Goal: Task Accomplishment & Management: Manage account settings

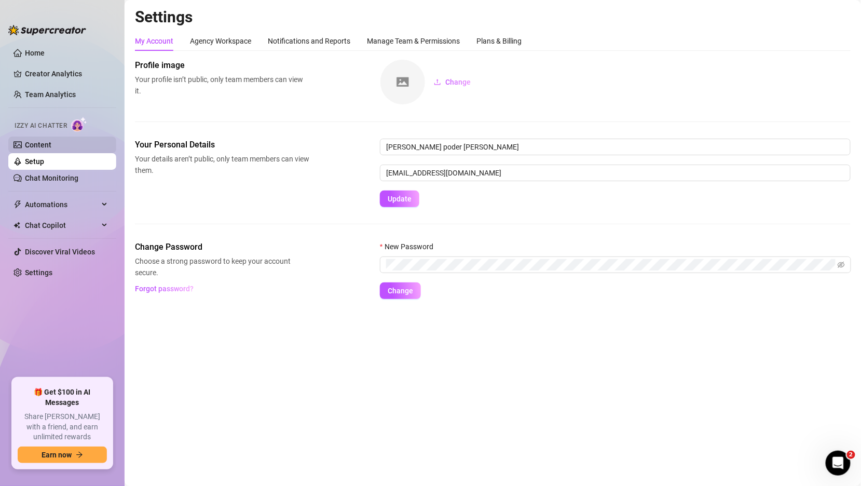
click at [51, 149] on link "Content" at bounding box center [38, 145] width 26 height 8
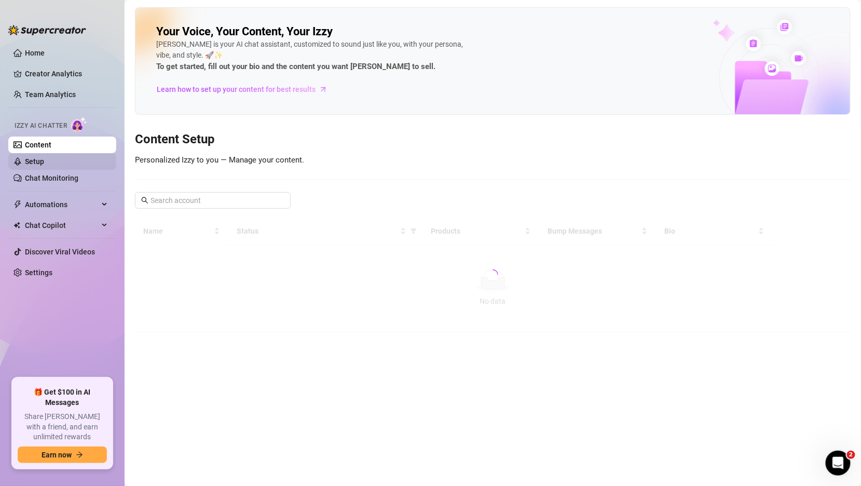
click at [44, 163] on link "Setup" at bounding box center [34, 161] width 19 height 8
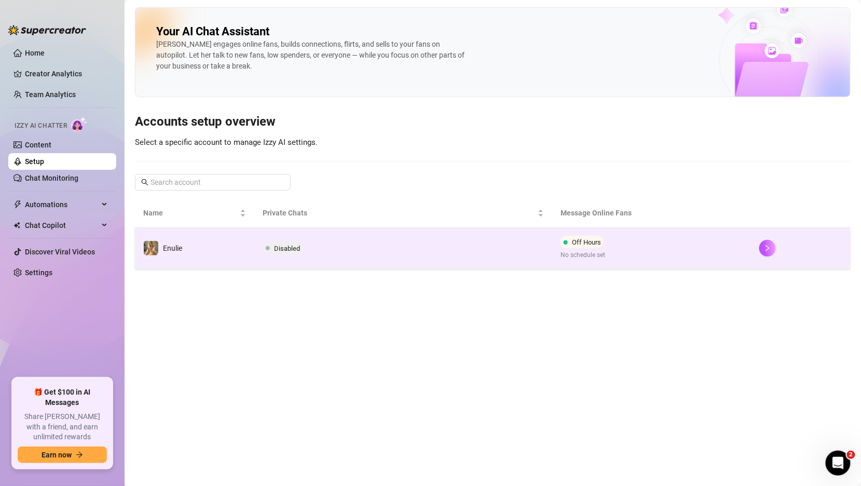
click at [340, 246] on td "Disabled" at bounding box center [403, 248] width 298 height 42
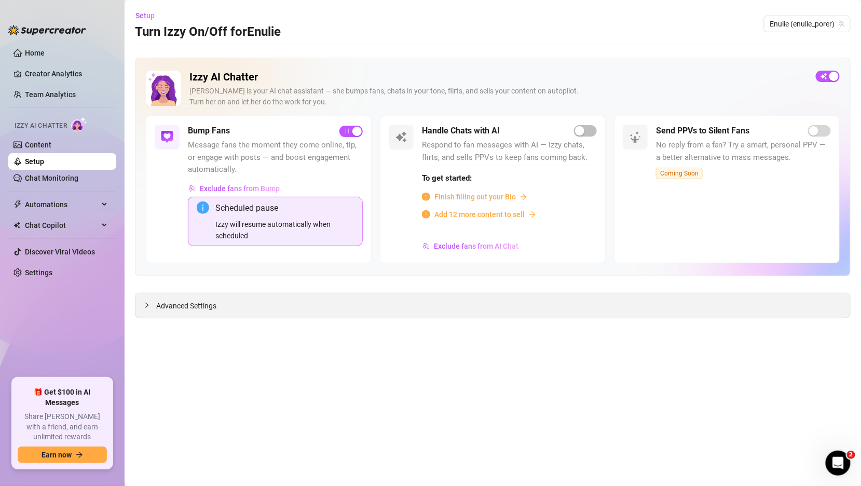
click at [151, 301] on div at bounding box center [150, 304] width 12 height 11
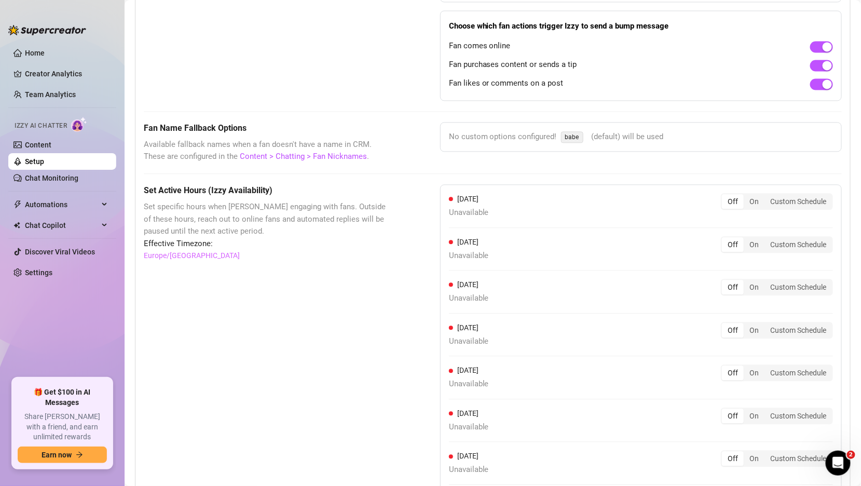
scroll to position [887, 0]
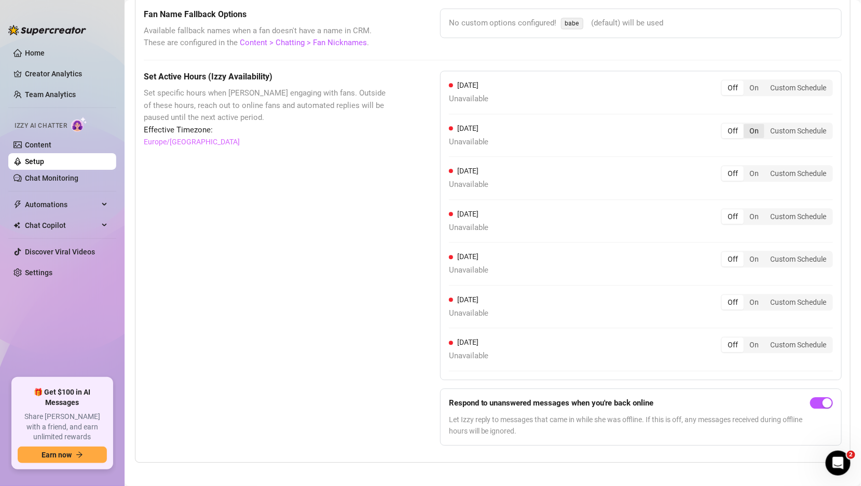
click at [760, 123] on div "On" at bounding box center [753, 130] width 21 height 15
click at [746, 125] on input "On" at bounding box center [746, 125] width 0 height 0
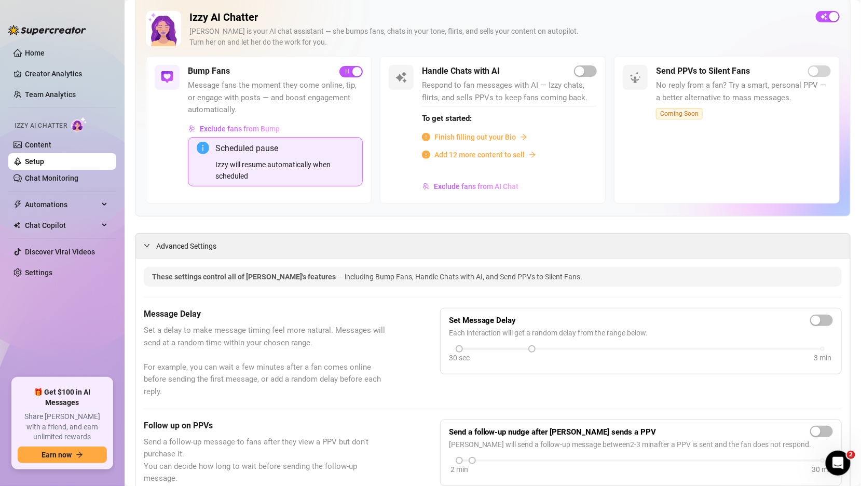
scroll to position [0, 0]
